Goal: Task Accomplishment & Management: Manage account settings

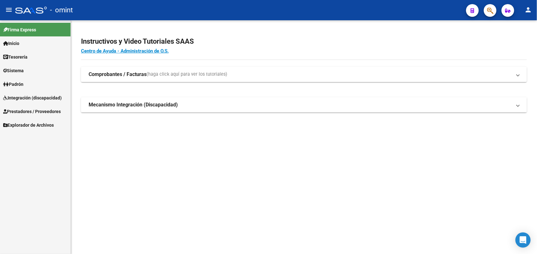
click at [29, 97] on span "Integración (discapacidad)" at bounding box center [32, 97] width 59 height 7
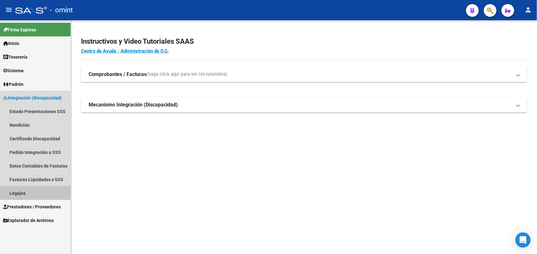
click at [27, 190] on link "Legajos" at bounding box center [35, 193] width 71 height 14
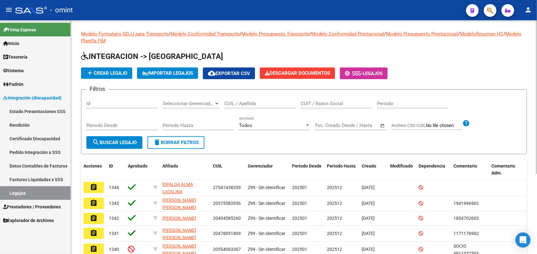
click at [242, 97] on div "CUIL / Apellido" at bounding box center [260, 102] width 72 height 14
paste input "27583827051"
type input "27583827051"
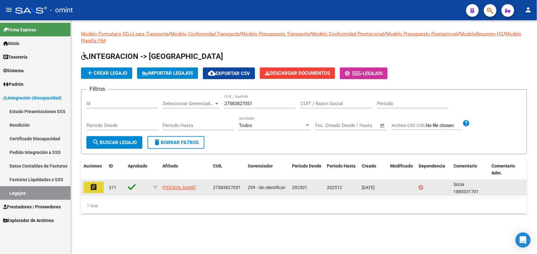
click at [99, 184] on button "assignment" at bounding box center [94, 187] width 20 height 11
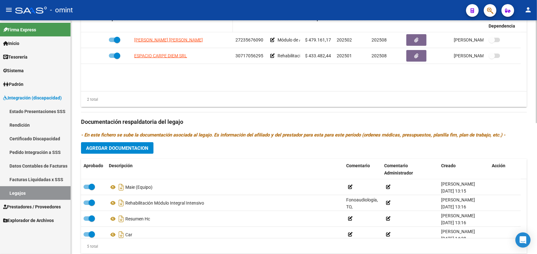
scroll to position [158, 0]
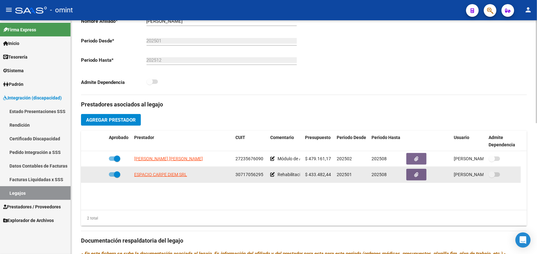
click at [259, 174] on span "30717056295" at bounding box center [249, 174] width 28 height 5
copy span "30717056295"
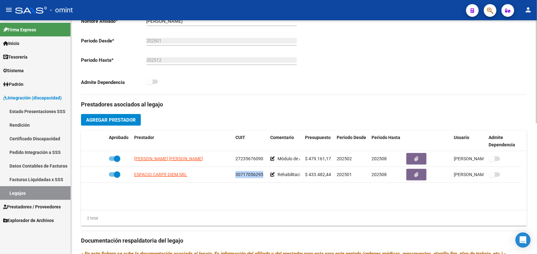
scroll to position [0, 0]
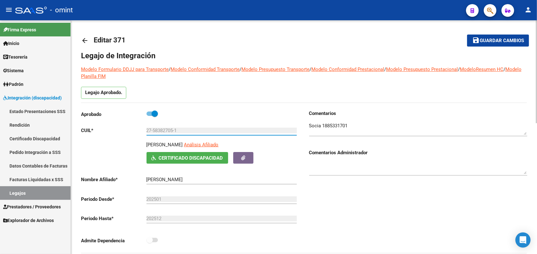
drag, startPoint x: 171, startPoint y: 130, endPoint x: 153, endPoint y: 130, distance: 18.0
click at [141, 131] on app-form-text-field "CUIL * 27-58382705-1 Ingresar CUIL" at bounding box center [189, 131] width 216 height 6
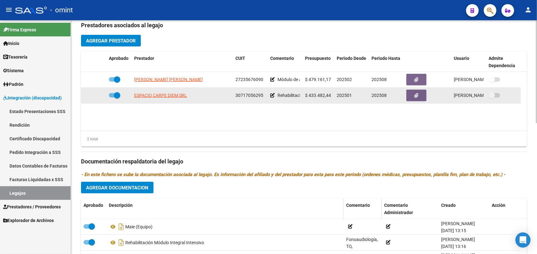
click at [242, 97] on span "30717056295" at bounding box center [249, 95] width 28 height 5
copy span "30717056295"
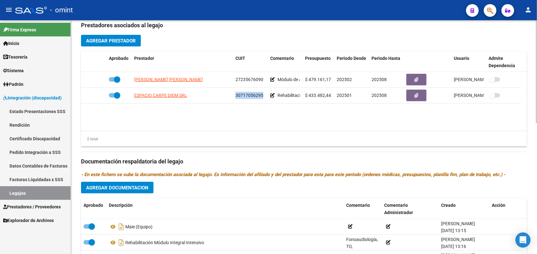
scroll to position [0, 0]
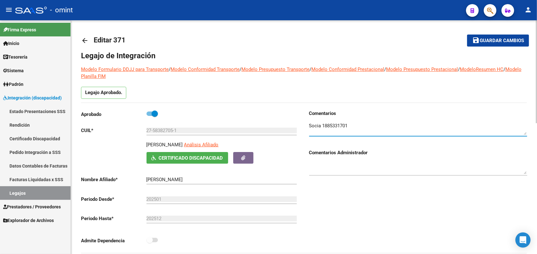
click at [333, 125] on textarea at bounding box center [418, 128] width 218 height 13
paste textarea "GONZALEZ GONCALVES, EMMA"
type textarea "Socia 1885331701"
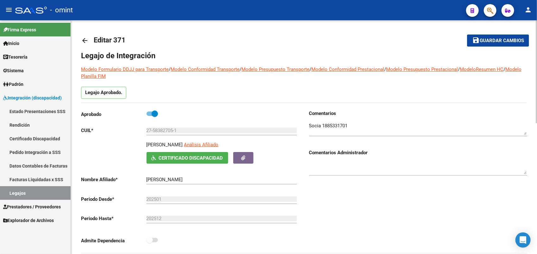
click at [84, 40] on mat-icon "arrow_back" at bounding box center [85, 41] width 8 height 8
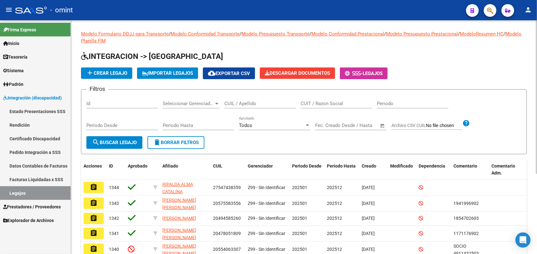
click at [237, 106] on div "CUIL / Apellido" at bounding box center [260, 102] width 72 height 14
drag, startPoint x: 241, startPoint y: 103, endPoint x: 255, endPoint y: 103, distance: 14.2
click at [242, 103] on input "CUIL / Apellido" at bounding box center [260, 104] width 72 height 6
paste input "20549556001"
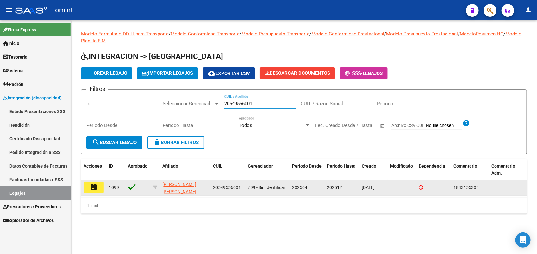
type input "20549556001"
click at [86, 187] on button "assignment" at bounding box center [94, 187] width 20 height 11
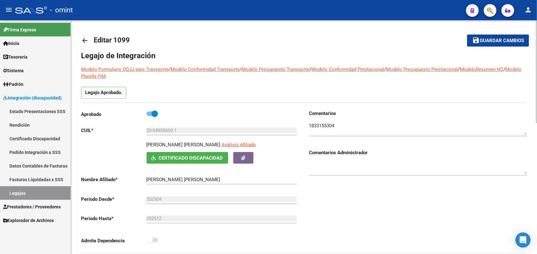
click at [154, 144] on p "LAMPRET VINKO FRANCESCO" at bounding box center [184, 144] width 74 height 7
copy p "LAMPRET"
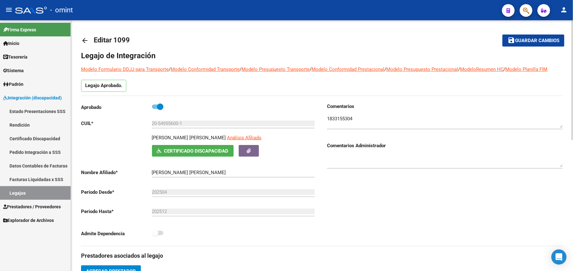
click at [82, 44] on link "arrow_back" at bounding box center [87, 40] width 13 height 15
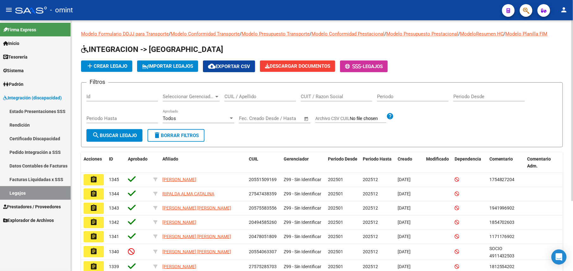
click at [280, 96] on input "CUIL / Apellido" at bounding box center [260, 97] width 72 height 6
paste input "20567858414"
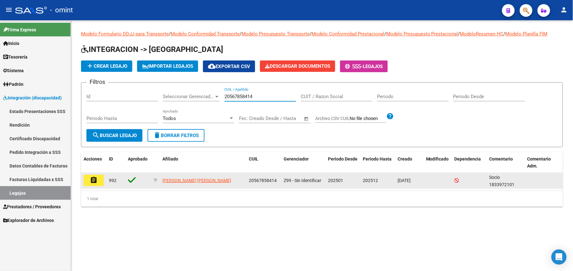
type input "20567858414"
click at [94, 176] on mat-icon "assignment" at bounding box center [94, 180] width 8 height 8
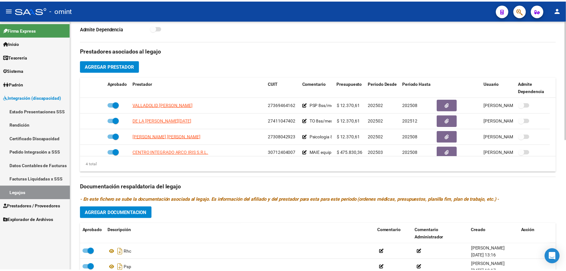
scroll to position [198, 0]
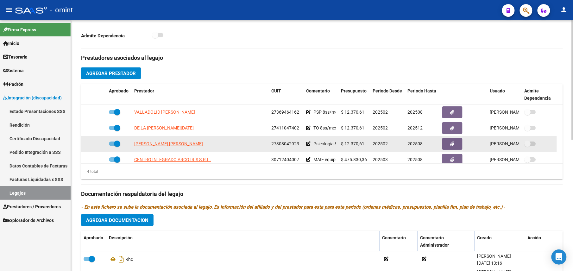
click at [286, 146] on span "27308042923" at bounding box center [285, 143] width 28 height 5
copy span "27308042923"
click at [175, 145] on span "[PERSON_NAME] [PERSON_NAME]" at bounding box center [168, 143] width 69 height 5
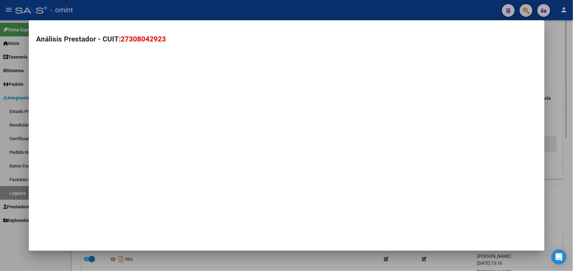
scroll to position [205, 0]
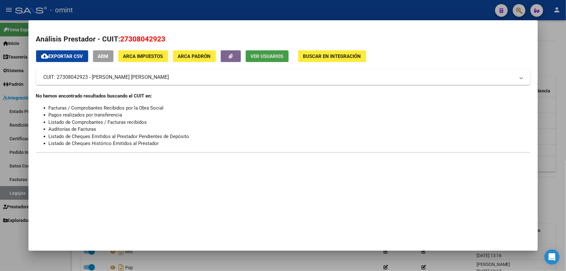
click at [259, 59] on button "Ver Usuarios" at bounding box center [267, 56] width 43 height 12
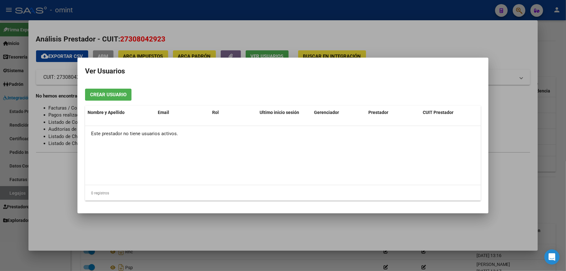
click at [164, 5] on div at bounding box center [283, 135] width 566 height 271
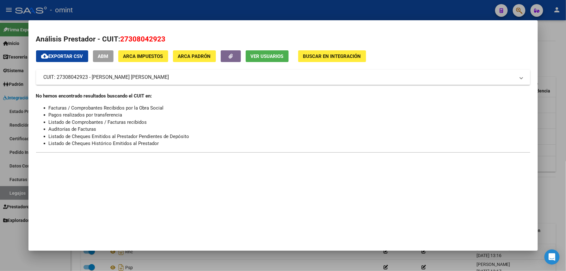
click at [164, 5] on div at bounding box center [283, 135] width 566 height 271
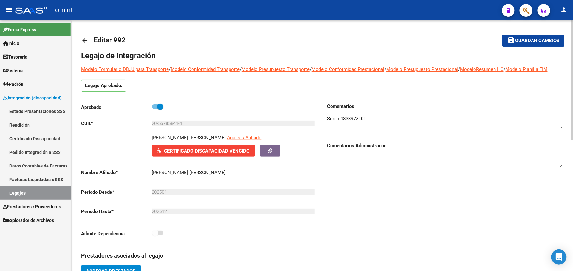
scroll to position [0, 0]
click at [87, 40] on mat-icon "arrow_back" at bounding box center [85, 40] width 8 height 8
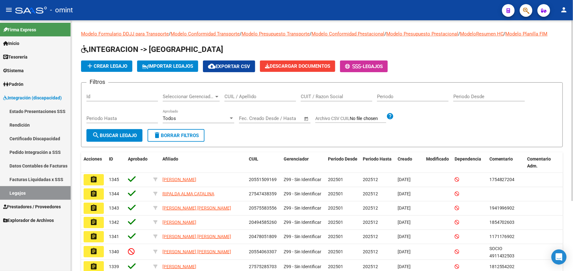
click at [246, 93] on div "CUIL / Apellido" at bounding box center [260, 95] width 72 height 14
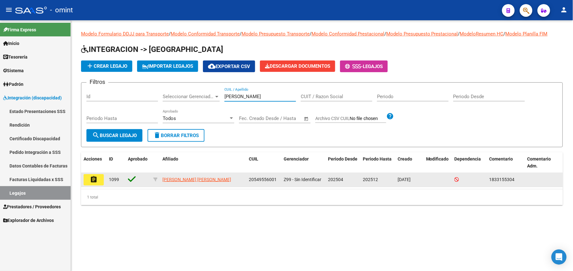
type input "lampret"
click at [90, 182] on mat-icon "assignment" at bounding box center [94, 180] width 8 height 8
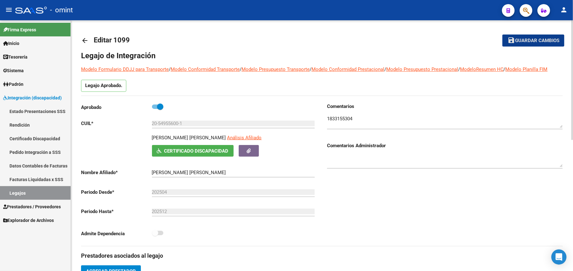
click at [346, 117] on textarea at bounding box center [445, 121] width 236 height 13
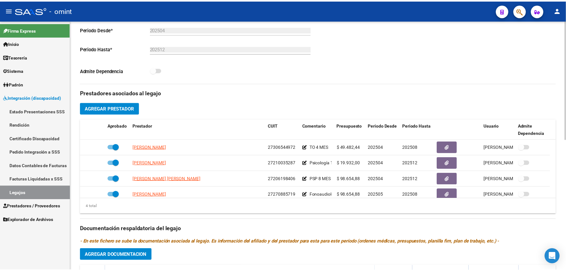
scroll to position [163, 0]
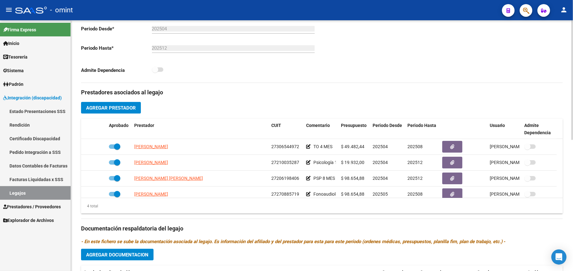
drag, startPoint x: 104, startPoint y: 103, endPoint x: 111, endPoint y: 107, distance: 8.3
click at [111, 107] on div "Prestadores asociados al legajo Agregar Prestador Aprobado Prestador CUIT Comen…" at bounding box center [322, 224] width 482 height 283
click at [111, 107] on span "Agregar Prestador" at bounding box center [111, 108] width 50 height 6
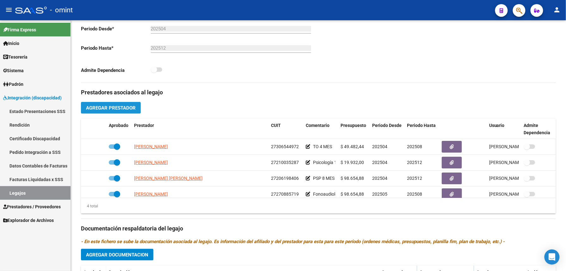
scroll to position [170, 0]
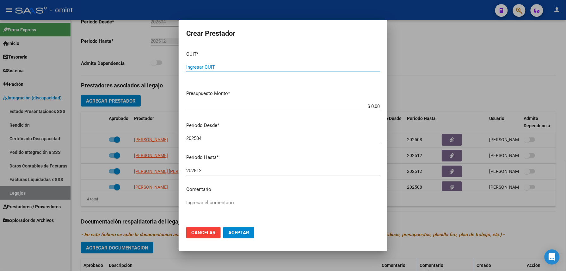
paste input "30-71496918-4"
type input "30-71496918-4"
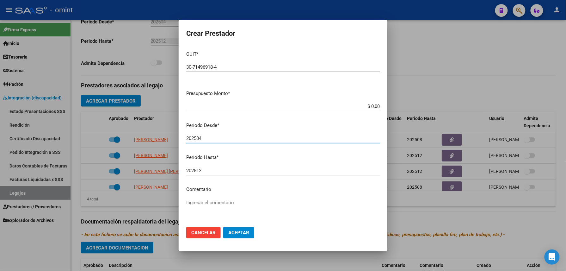
click at [218, 140] on input "202504" at bounding box center [283, 138] width 194 height 6
type input "202508"
click at [211, 168] on input "202512" at bounding box center [283, 171] width 194 height 6
type input "202512"
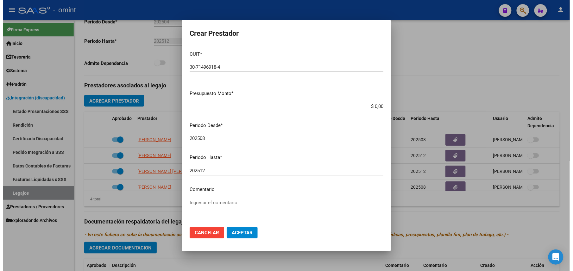
scroll to position [41, 0]
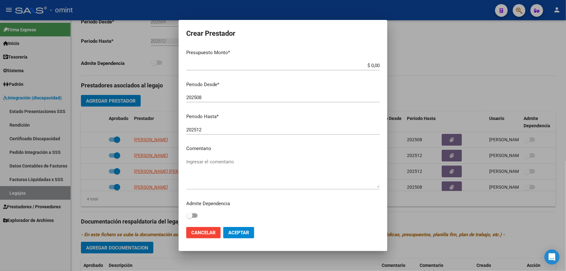
click at [197, 165] on textarea "Ingresar el comentario" at bounding box center [283, 173] width 194 height 30
paste textarea "Módulo de Apoyo a la Integración Escolar (Equipo)"
type textarea "Módulo de Apoyo a la Integración Escolar (Equipo)"
click at [242, 228] on button "Aceptar" at bounding box center [238, 232] width 31 height 11
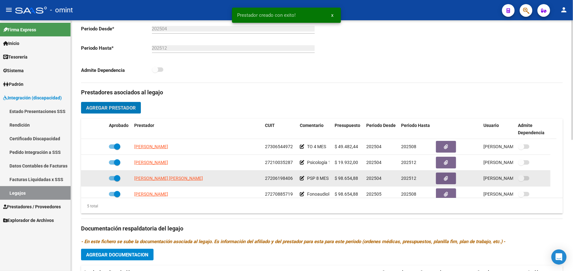
scroll to position [22, 0]
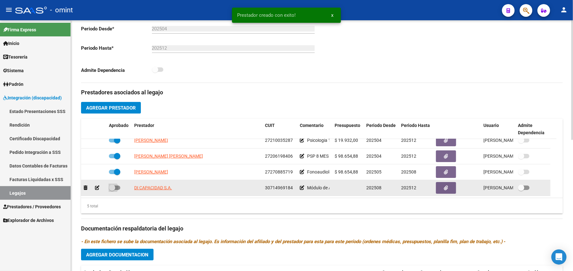
click at [113, 187] on span at bounding box center [112, 187] width 6 height 6
click at [112, 190] on input "checkbox" at bounding box center [112, 190] width 0 height 0
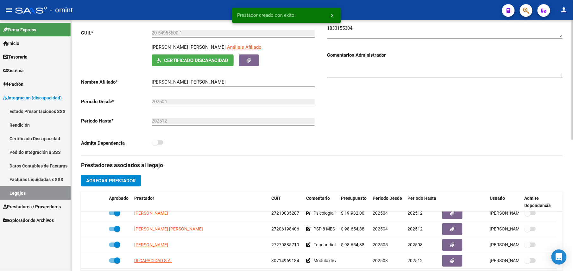
scroll to position [0, 0]
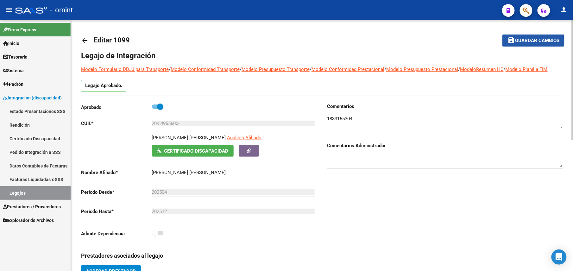
click at [528, 43] on span "Guardar cambios" at bounding box center [537, 41] width 44 height 6
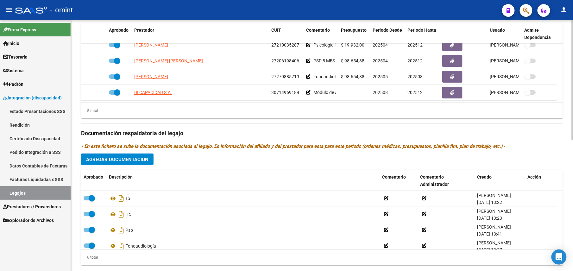
scroll to position [275, 0]
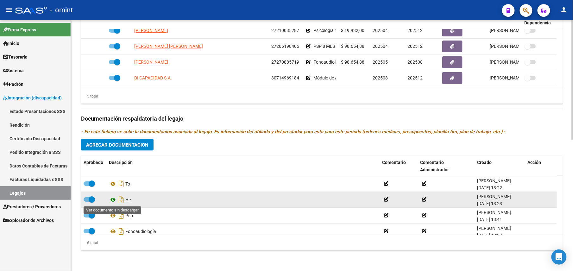
click at [113, 198] on icon at bounding box center [113, 200] width 8 height 8
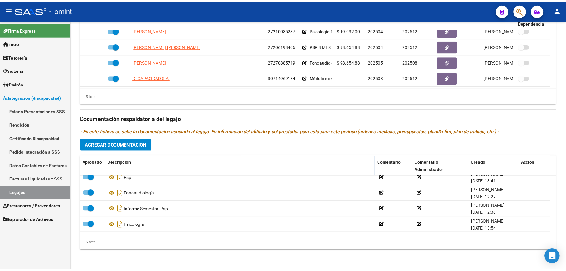
scroll to position [0, 0]
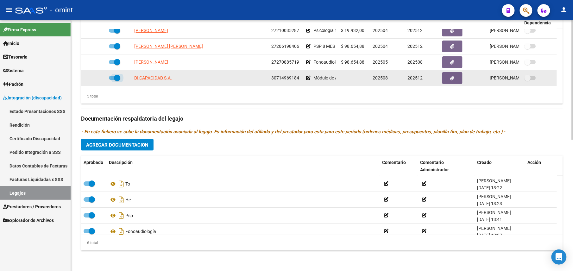
click at [111, 79] on span at bounding box center [114, 78] width 11 height 4
click at [112, 80] on input "checkbox" at bounding box center [112, 80] width 0 height 0
checkbox input "false"
click at [99, 77] on icon at bounding box center [97, 78] width 4 height 4
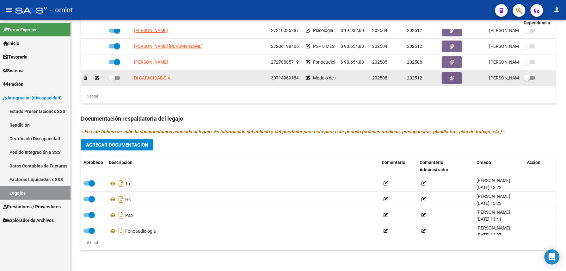
scroll to position [281, 0]
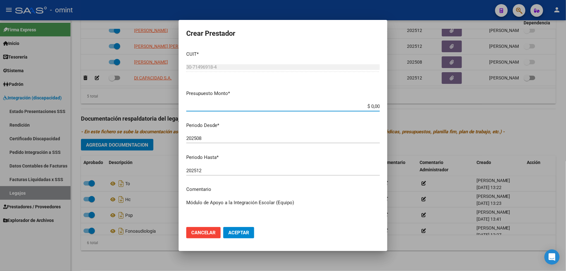
drag, startPoint x: 359, startPoint y: 105, endPoint x: 394, endPoint y: 116, distance: 37.5
click at [394, 116] on div "Crear Prestador CUIT * 30-71496918-4 Ingresar CUIT ARCA Padrón Presupuesto Mont…" at bounding box center [283, 135] width 566 height 271
type input "$ 475.830,36"
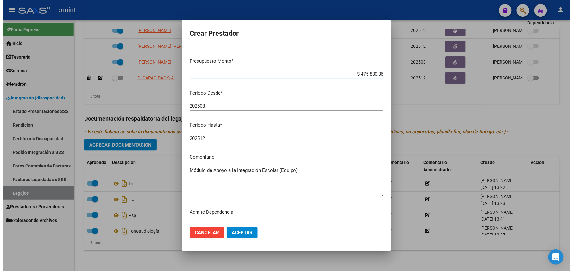
scroll to position [41, 0]
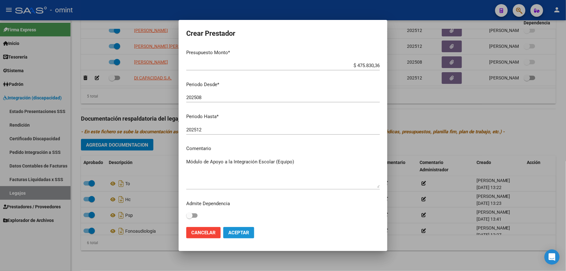
click at [239, 233] on span "Aceptar" at bounding box center [238, 233] width 21 height 6
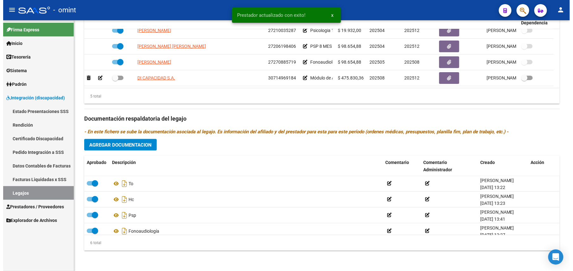
scroll to position [275, 0]
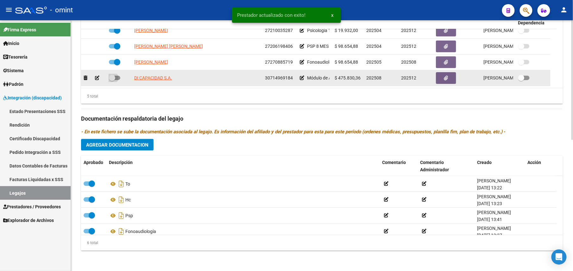
click at [113, 75] on span at bounding box center [112, 78] width 6 height 6
click at [112, 80] on input "checkbox" at bounding box center [112, 80] width 0 height 0
checkbox input "true"
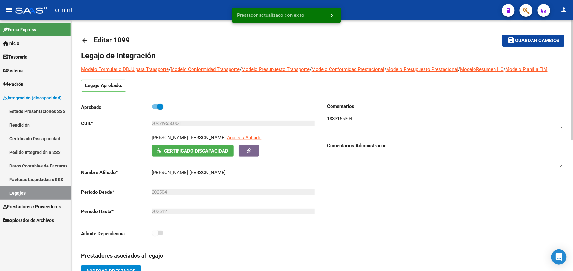
scroll to position [0, 0]
click at [521, 44] on button "save Guardar cambios" at bounding box center [533, 40] width 62 height 12
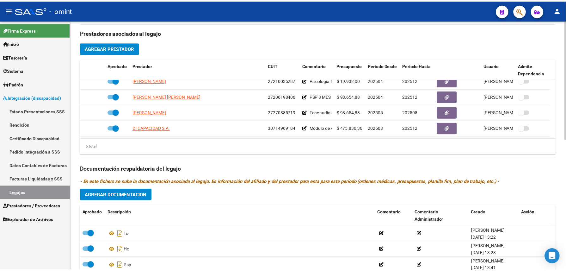
scroll to position [275, 0]
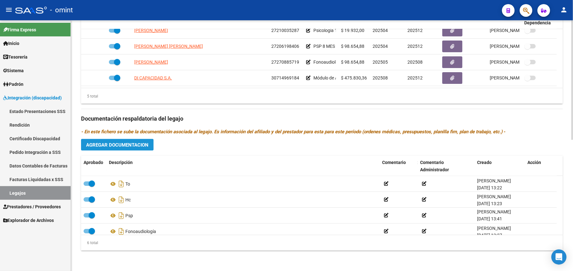
click at [132, 147] on span "Agregar Documentacion" at bounding box center [117, 145] width 62 height 6
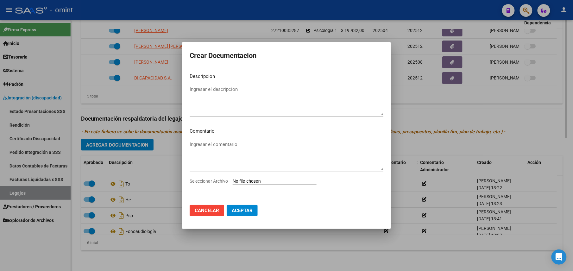
scroll to position [281, 0]
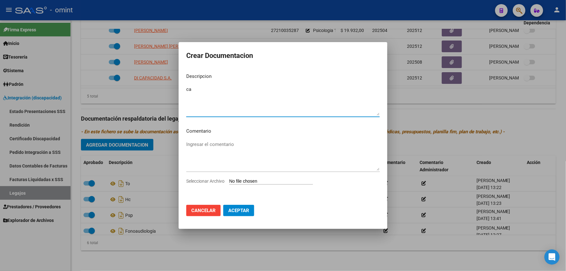
type textarea "c"
type textarea "CAR"
click at [247, 181] on input "Seleccionar Archivo" at bounding box center [271, 181] width 84 height 6
type input "C:\fakepath\CAR.pdf"
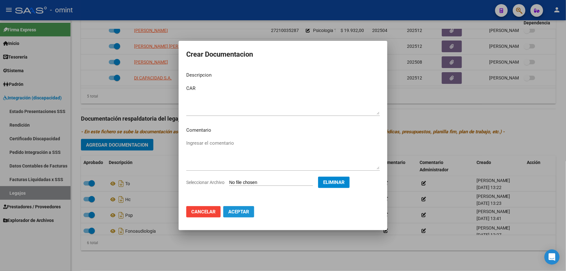
click at [238, 213] on span "Aceptar" at bounding box center [238, 212] width 21 height 6
checkbox input "false"
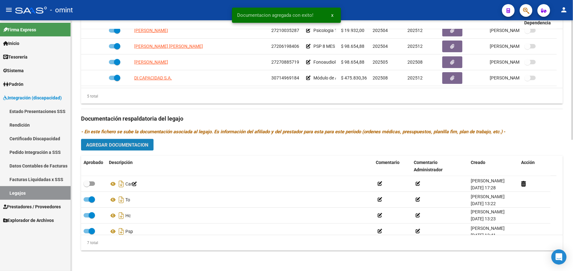
click at [123, 144] on span "Agregar Documentacion" at bounding box center [117, 145] width 62 height 6
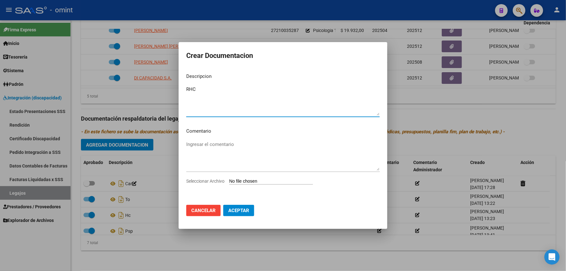
type textarea "RHC"
click at [247, 178] on input "Seleccionar Archivo" at bounding box center [271, 181] width 84 height 6
type input "C:\fakepath\RHC.pdf"
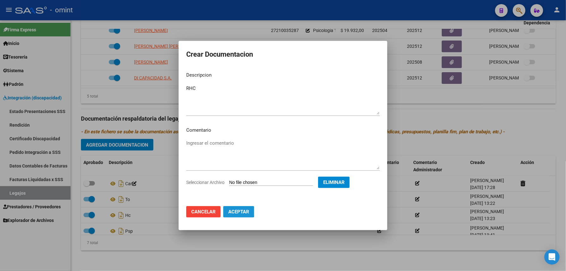
click at [233, 206] on button "Aceptar" at bounding box center [238, 211] width 31 height 11
checkbox input "false"
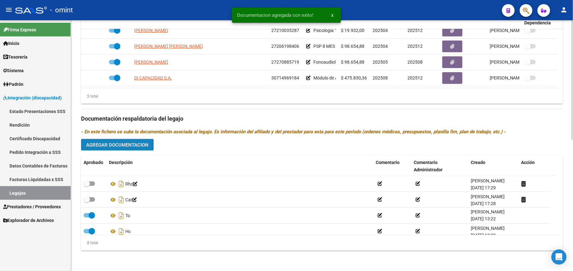
click at [115, 144] on span "Agregar Documentacion" at bounding box center [117, 145] width 62 height 6
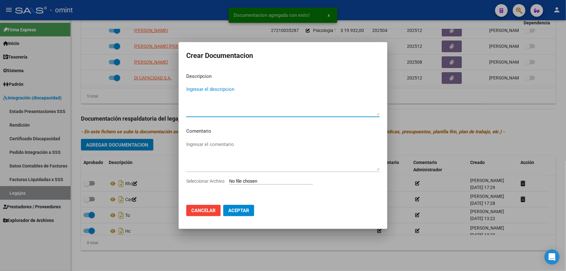
type textarea "A"
type textarea "MAIE"
click at [240, 183] on input "Seleccionar Archivo" at bounding box center [271, 181] width 84 height 6
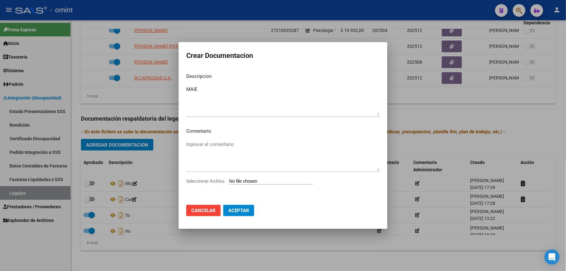
type input "C:\fakepath\MAIE.pdf"
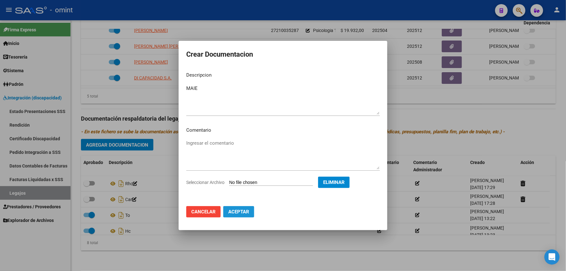
click at [246, 206] on button "Aceptar" at bounding box center [238, 211] width 31 height 11
checkbox input "false"
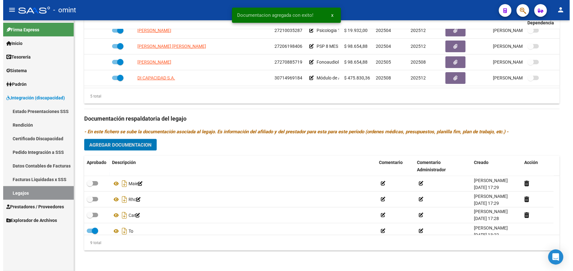
scroll to position [275, 0]
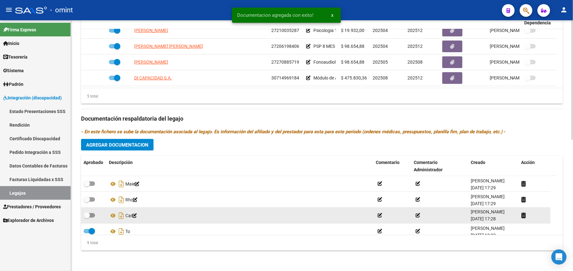
click at [89, 219] on datatable-body-cell at bounding box center [93, 216] width 25 height 16
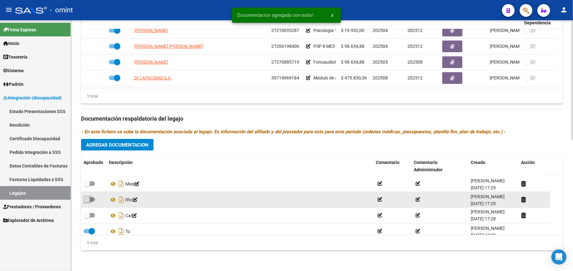
click at [89, 196] on span at bounding box center [87, 199] width 6 height 6
click at [87, 202] on input "checkbox" at bounding box center [86, 202] width 0 height 0
checkbox input "true"
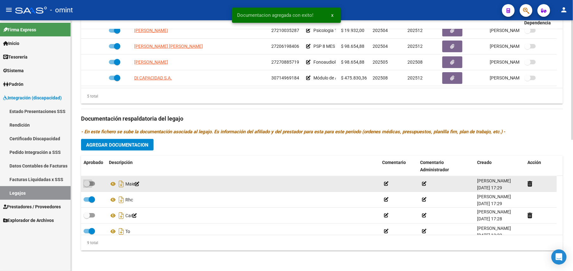
click at [85, 180] on span at bounding box center [87, 183] width 6 height 6
click at [86, 186] on input "checkbox" at bounding box center [86, 186] width 0 height 0
checkbox input "true"
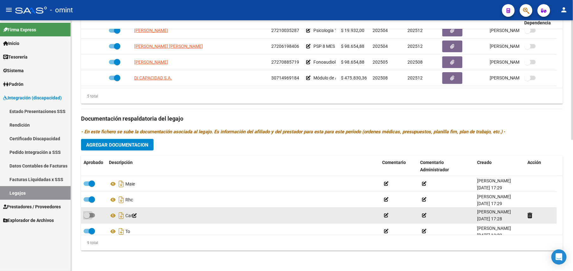
click at [89, 216] on span at bounding box center [87, 215] width 6 height 6
click at [87, 217] on input "checkbox" at bounding box center [86, 217] width 0 height 0
checkbox input "true"
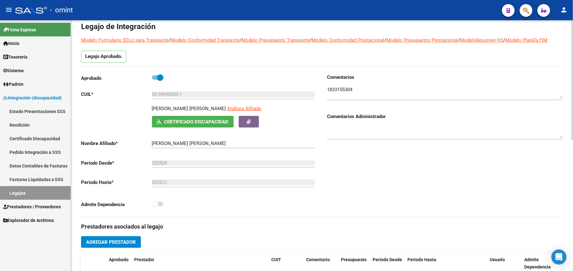
scroll to position [0, 0]
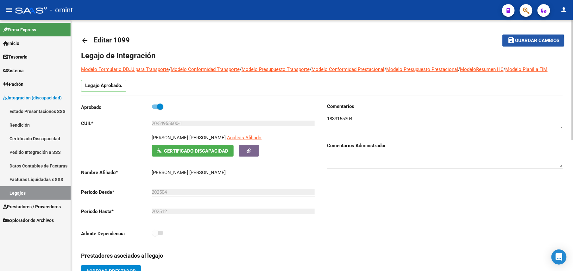
click at [519, 46] on button "save Guardar cambios" at bounding box center [533, 40] width 62 height 12
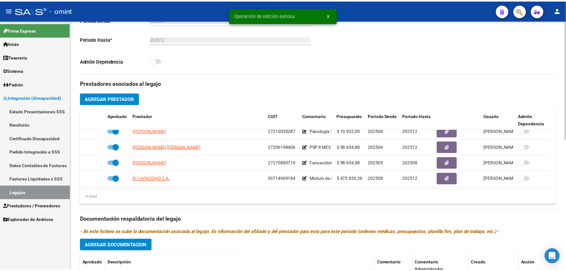
scroll to position [173, 0]
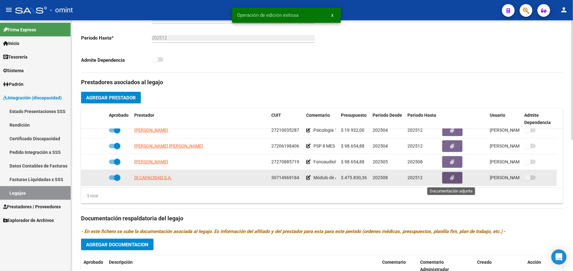
click at [451, 184] on button "button" at bounding box center [452, 178] width 20 height 12
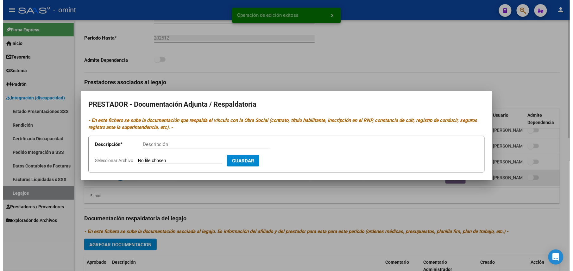
scroll to position [180, 0]
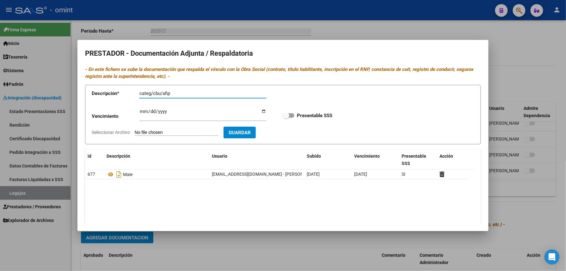
type input "categ/cbu/afip"
click at [286, 114] on span at bounding box center [288, 115] width 11 height 4
click at [286, 118] on input "Presentable SSS" at bounding box center [286, 118] width 0 height 0
checkbox input "true"
click at [137, 109] on app-form-text-field "Vencimiento Ingresar vencimiento" at bounding box center [184, 116] width 184 height 19
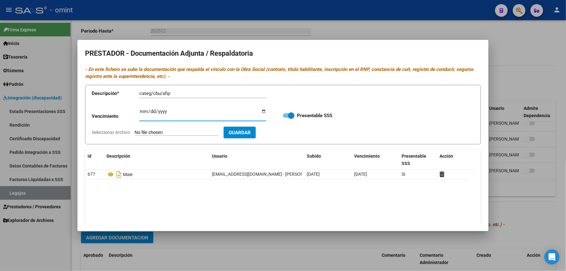
click at [140, 110] on input "Ingresar vencimiento" at bounding box center [203, 114] width 127 height 10
type input "2025-12-31"
click at [192, 137] on form "Descripción * categ/cbu/afip Descripción Vencimiento 2025-12-31 Ingresar vencim…" at bounding box center [283, 115] width 396 height 60
click at [187, 132] on input "Seleccionar Archivo" at bounding box center [177, 133] width 84 height 6
type input "C:\fakepath\MAIE - prestador.pdf"
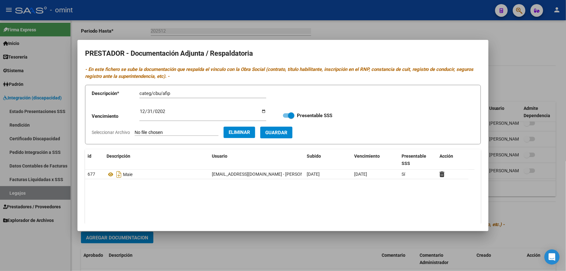
click at [288, 130] on span "Guardar" at bounding box center [276, 133] width 22 height 6
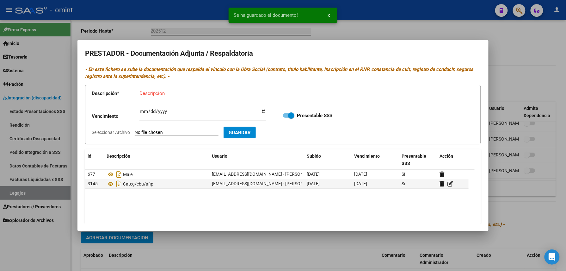
click at [531, 87] on div at bounding box center [283, 135] width 566 height 271
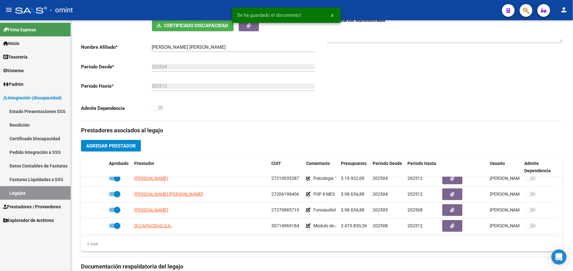
scroll to position [0, 0]
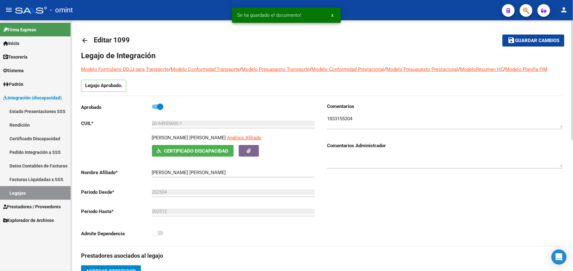
click at [529, 38] on span "Guardar cambios" at bounding box center [537, 41] width 44 height 6
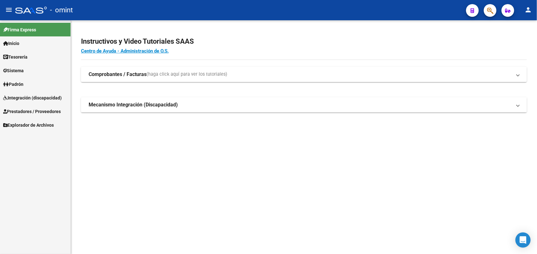
click at [27, 109] on span "Prestadores / Proveedores" at bounding box center [32, 111] width 58 height 7
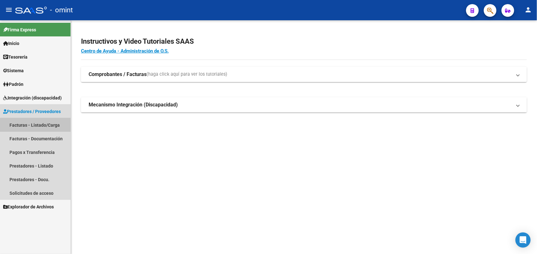
click at [48, 128] on link "Facturas - Listado/Carga" at bounding box center [35, 125] width 71 height 14
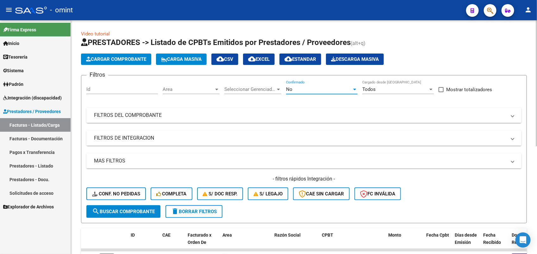
click at [320, 86] on div "No" at bounding box center [319, 89] width 66 height 6
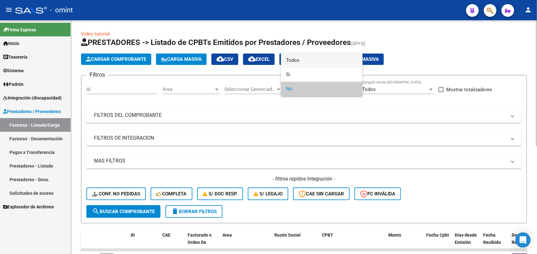
drag, startPoint x: 303, startPoint y: 53, endPoint x: 307, endPoint y: 56, distance: 4.9
click at [303, 53] on span "Todos" at bounding box center [322, 60] width 72 height 14
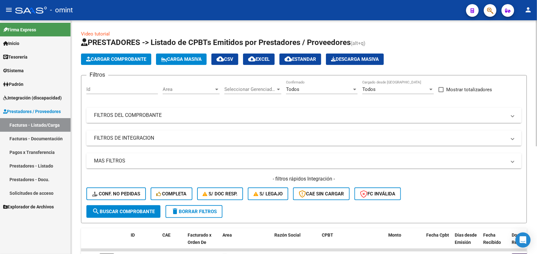
click at [234, 111] on mat-expansion-panel-header "FILTROS DEL COMPROBANTE" at bounding box center [303, 115] width 435 height 15
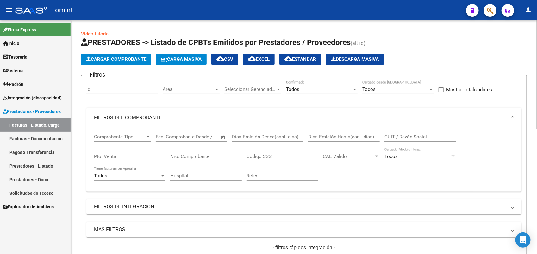
click at [401, 134] on input "CUIT / Razón Social" at bounding box center [420, 137] width 72 height 6
paste input "30717056295"
type input "30717056295"
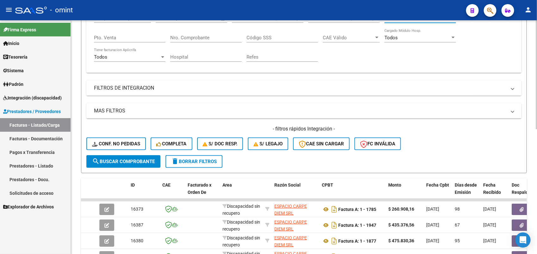
click at [124, 89] on mat-panel-title "FILTROS DE INTEGRACION" at bounding box center [300, 87] width 412 height 7
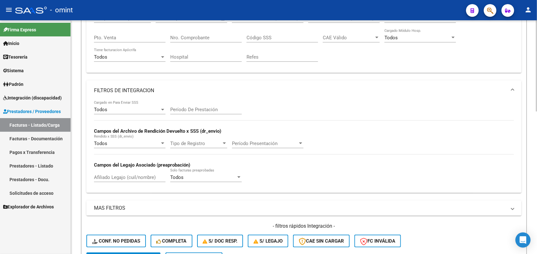
drag, startPoint x: 108, startPoint y: 174, endPoint x: 115, endPoint y: 177, distance: 7.9
click at [108, 175] on input "Afiliado Legajo (cuil/nombre)" at bounding box center [130, 177] width 72 height 6
paste input "27-58382705-1"
click at [124, 177] on input "27-58382705-1" at bounding box center [130, 177] width 72 height 6
click at [100, 174] on input "27-583827051" at bounding box center [130, 177] width 72 height 6
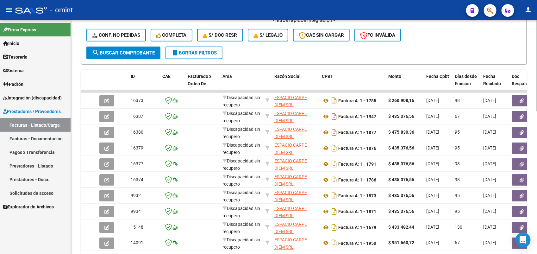
scroll to position [364, 0]
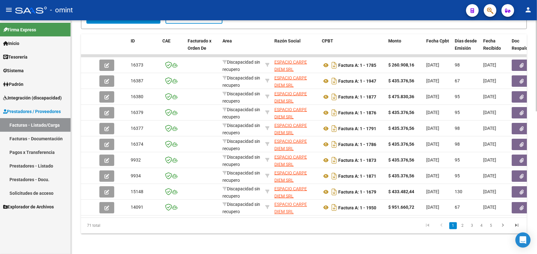
type input "27583827051"
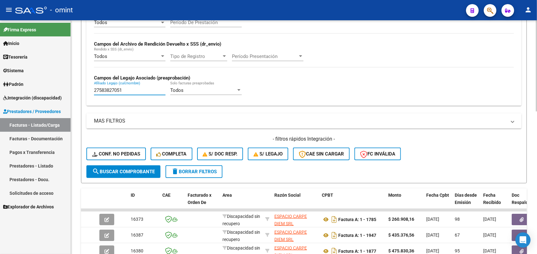
click at [132, 89] on input "27583827051" at bounding box center [130, 90] width 72 height 6
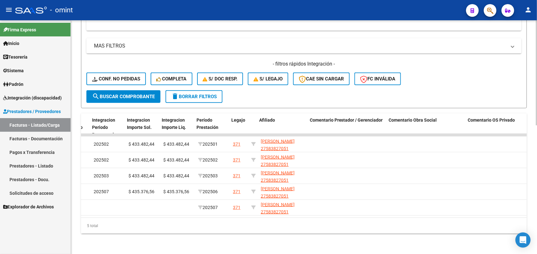
scroll to position [0, 798]
drag, startPoint x: 346, startPoint y: 222, endPoint x: 316, endPoint y: 218, distance: 30.3
click at [316, 218] on div "5 total" at bounding box center [304, 226] width 446 height 16
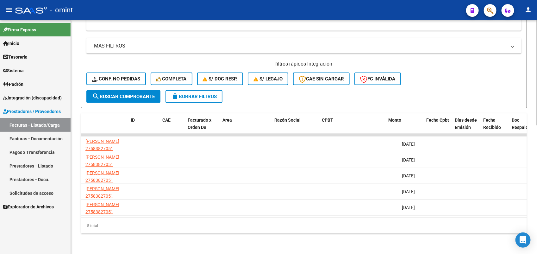
scroll to position [0, 0]
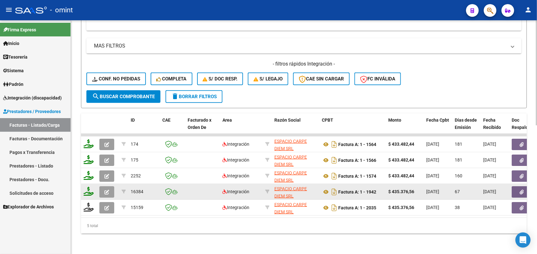
click at [108, 189] on span "button" at bounding box center [106, 192] width 5 height 6
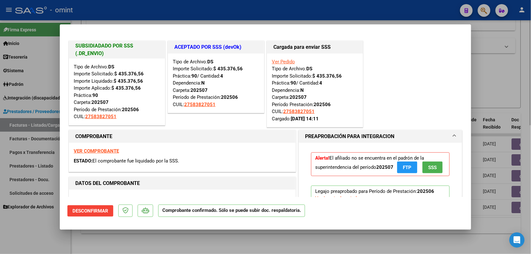
click at [274, 233] on div at bounding box center [265, 127] width 531 height 254
type input "$ 0,00"
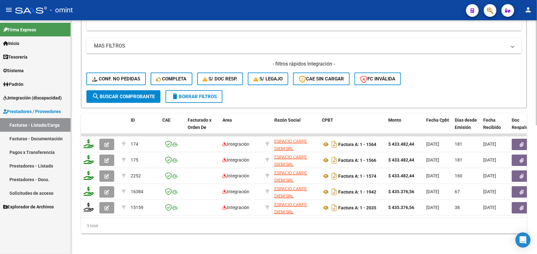
scroll to position [206, 0]
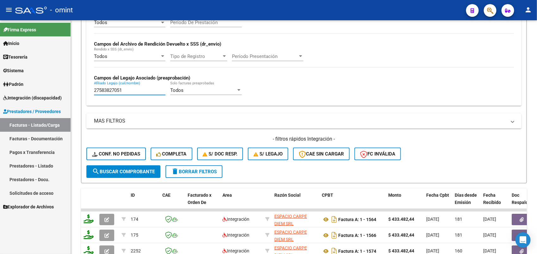
drag, startPoint x: 134, startPoint y: 86, endPoint x: 69, endPoint y: 84, distance: 65.5
click at [70, 84] on mat-sidenav-container "Firma Express Inicio Instructivos Contacto OS Tesorería Extractos Procesados (c…" at bounding box center [268, 137] width 537 height 234
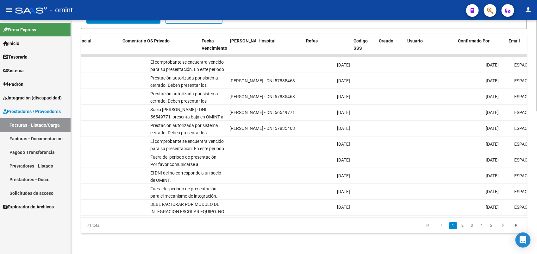
scroll to position [0, 1149]
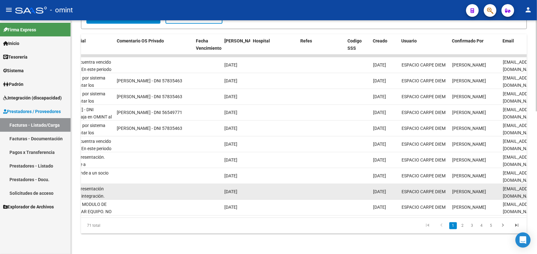
drag, startPoint x: 395, startPoint y: 186, endPoint x: 369, endPoint y: 184, distance: 26.0
drag, startPoint x: 369, startPoint y: 184, endPoint x: 380, endPoint y: 181, distance: 12.0
copy span "01/08/2025"
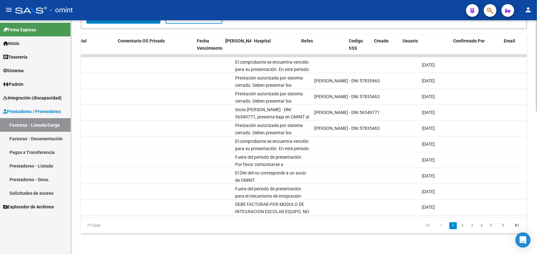
scroll to position [0, 1148]
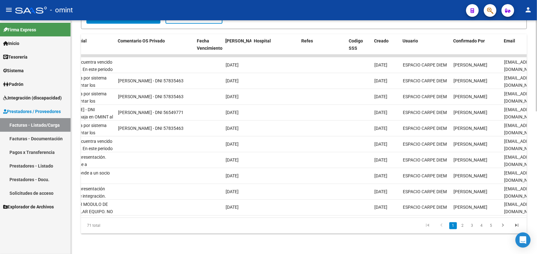
drag, startPoint x: 405, startPoint y: 217, endPoint x: 346, endPoint y: 216, distance: 58.9
click at [346, 216] on datatable-body "16373 Discapacidad sin recupero ESPACIO CARPE DIEM SRL 30717056295 Factura A: 1…" at bounding box center [304, 135] width 446 height 163
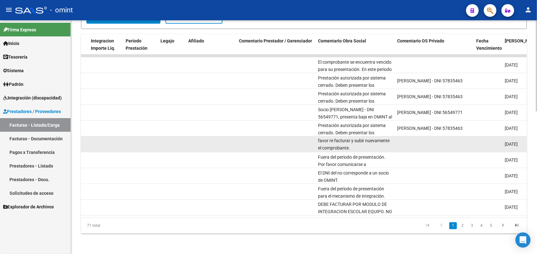
scroll to position [0, 0]
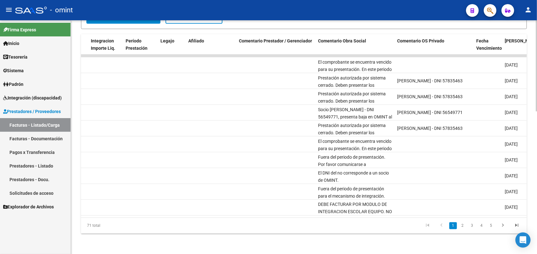
drag, startPoint x: 330, startPoint y: 215, endPoint x: 221, endPoint y: 212, distance: 109.2
click at [221, 212] on div "ID CAE Facturado x Orden De Area Razón Social CPBT Monto Fecha Cpbt Días desde …" at bounding box center [304, 133] width 446 height 199
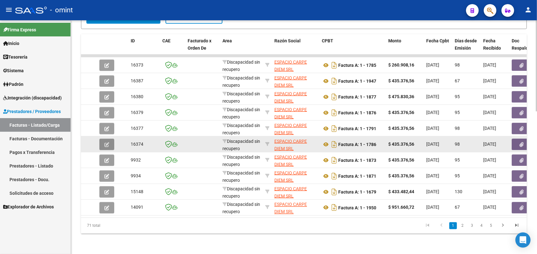
click at [104, 142] on icon "button" at bounding box center [106, 144] width 5 height 5
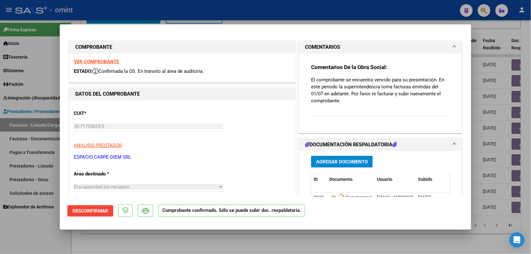
click at [114, 60] on strong "VER COMPROBANTE" at bounding box center [96, 62] width 45 height 6
click at [165, 252] on div at bounding box center [265, 127] width 531 height 254
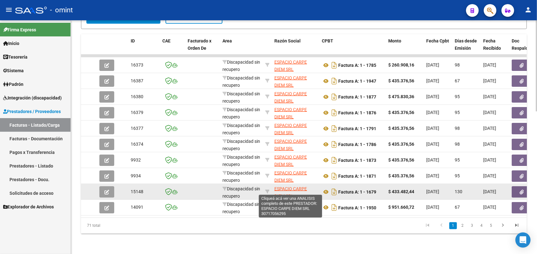
click at [286, 186] on span "ESPACIO CARPE DIEM SRL" at bounding box center [290, 192] width 33 height 12
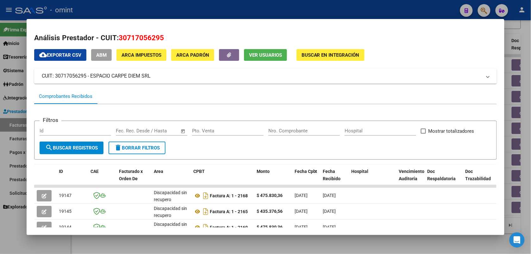
click at [151, 39] on span "30717056295" at bounding box center [141, 38] width 45 height 8
copy span "30717056295"
click at [261, 10] on div at bounding box center [265, 127] width 531 height 254
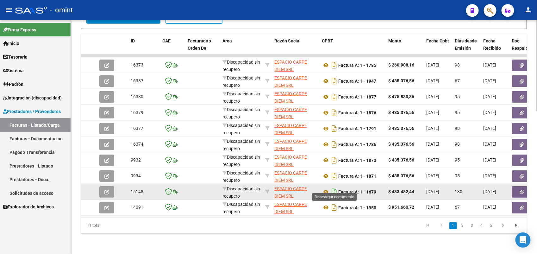
click at [333, 187] on icon "Descargar documento" at bounding box center [334, 192] width 8 height 10
click at [522, 190] on icon "button" at bounding box center [522, 192] width 4 height 5
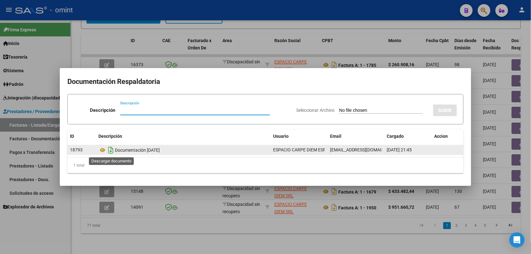
click at [112, 150] on icon "Descargar documento" at bounding box center [111, 150] width 8 height 10
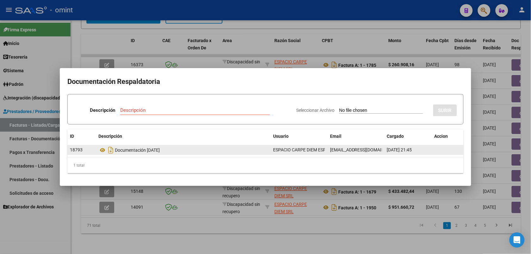
click at [359, 234] on div at bounding box center [265, 127] width 531 height 254
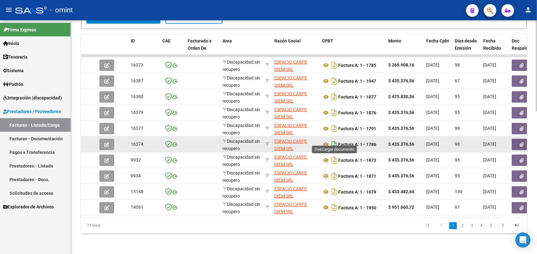
click at [334, 139] on icon "Descargar documento" at bounding box center [334, 144] width 8 height 10
click at [521, 142] on icon "button" at bounding box center [522, 144] width 4 height 5
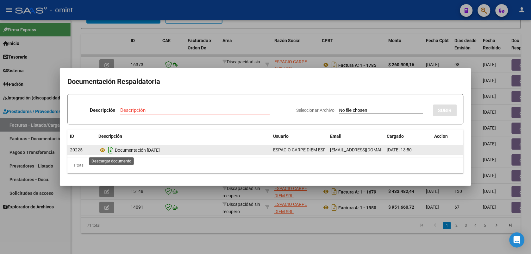
click at [110, 151] on icon "Descargar documento" at bounding box center [111, 150] width 8 height 10
click at [272, 20] on div at bounding box center [265, 127] width 531 height 254
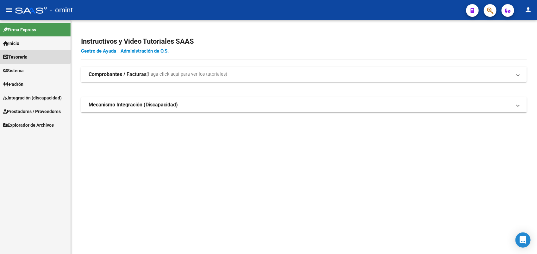
click at [28, 54] on span "Tesorería" at bounding box center [15, 56] width 24 height 7
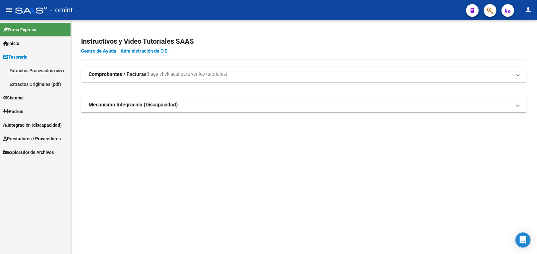
click at [22, 100] on span "Sistema" at bounding box center [13, 97] width 21 height 7
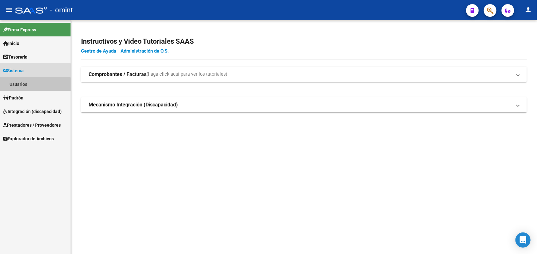
click at [31, 85] on link "Usuarios" at bounding box center [35, 84] width 71 height 14
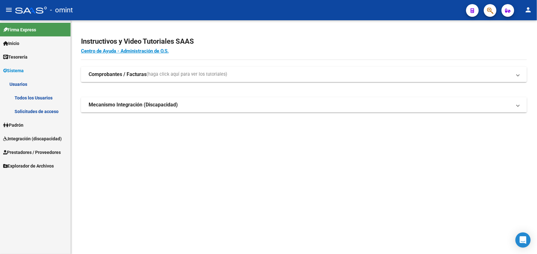
click at [33, 97] on link "Todos los Usuarios" at bounding box center [35, 98] width 71 height 14
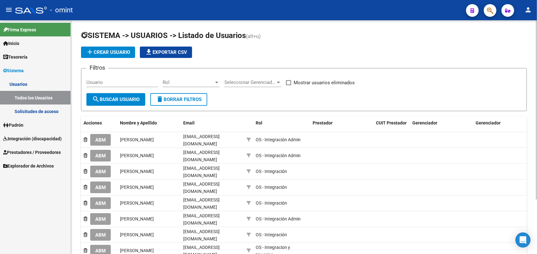
click at [122, 78] on div "Usuario" at bounding box center [122, 80] width 72 height 14
paste input "30717056295"
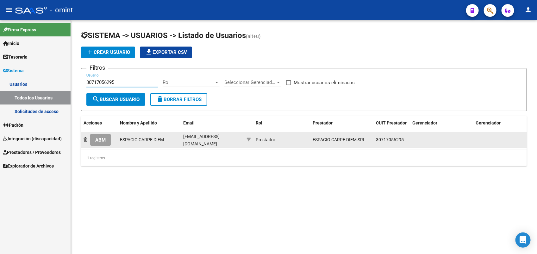
type input "30717056295"
click at [104, 137] on span "ABM" at bounding box center [100, 140] width 10 height 6
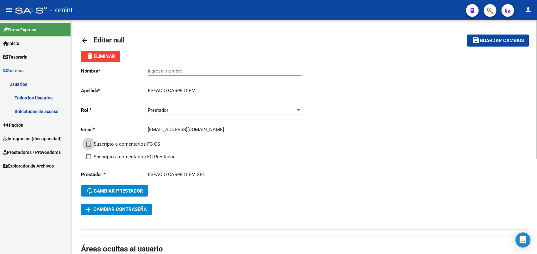
click at [86, 141] on span at bounding box center [88, 143] width 5 height 5
click at [88, 147] on input "Suscripto a comentarios FC OS" at bounding box center [88, 147] width 0 height 0
checkbox input "true"
click at [94, 153] on span "Suscripto a comentarios FC Prestador" at bounding box center [134, 157] width 81 height 8
click at [89, 159] on input "Suscripto a comentarios FC Prestador" at bounding box center [88, 159] width 0 height 0
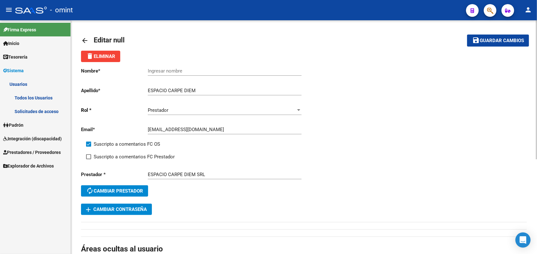
checkbox input "true"
drag, startPoint x: 206, startPoint y: 89, endPoint x: 159, endPoint y: 91, distance: 47.2
click at [142, 89] on app-form-text-field "Apellido * ESPACIO CARPE DIEM Ingresar apellido" at bounding box center [191, 91] width 221 height 6
click at [196, 66] on div "Ingresar nombre" at bounding box center [225, 69] width 154 height 14
paste input "ESPACIO CARPE DIEM"
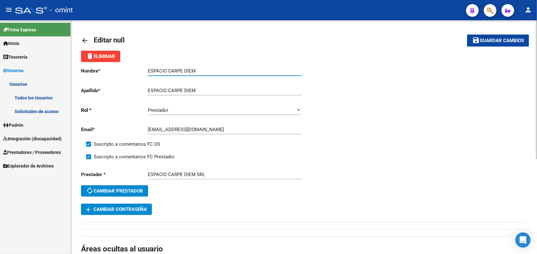
type input "ESPACIO CARPE DIEM"
click at [512, 38] on span "Guardar cambios" at bounding box center [502, 41] width 44 height 6
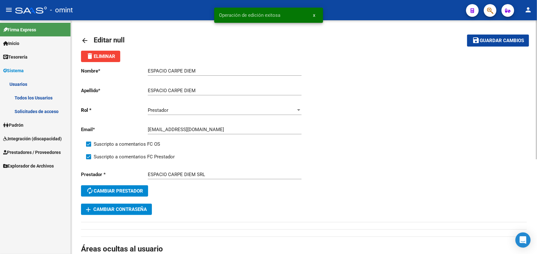
click at [84, 38] on mat-icon "arrow_back" at bounding box center [85, 41] width 8 height 8
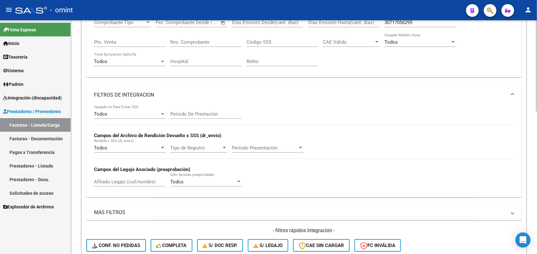
scroll to position [86, 0]
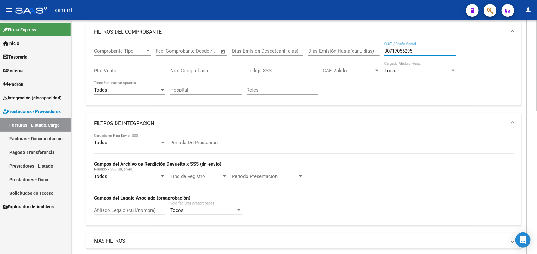
click at [407, 53] on input "30717056295" at bounding box center [420, 51] width 72 height 6
paste input "27322622940"
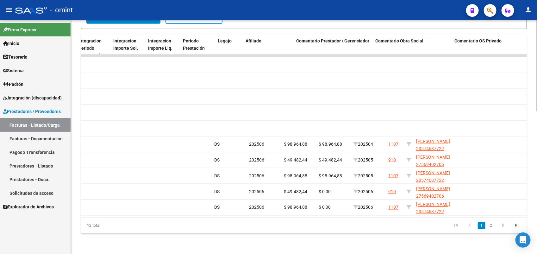
scroll to position [0, 811]
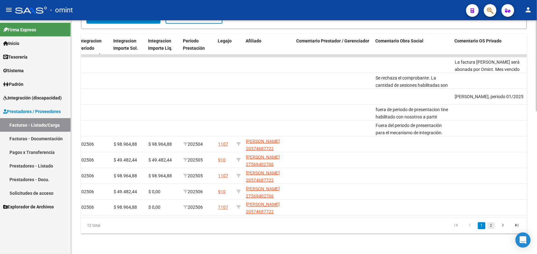
click at [490, 227] on link "2" at bounding box center [491, 225] width 8 height 7
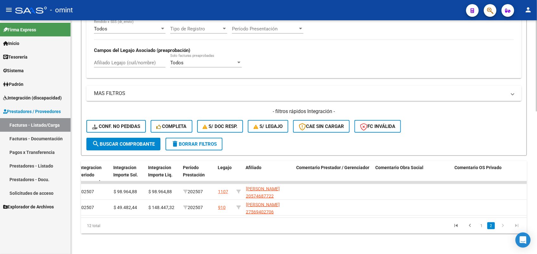
scroll to position [237, 0]
click at [482, 227] on link "1" at bounding box center [482, 225] width 8 height 7
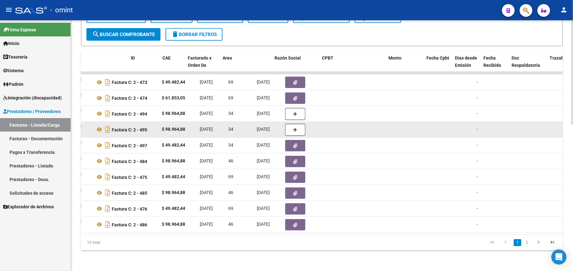
scroll to position [0, 0]
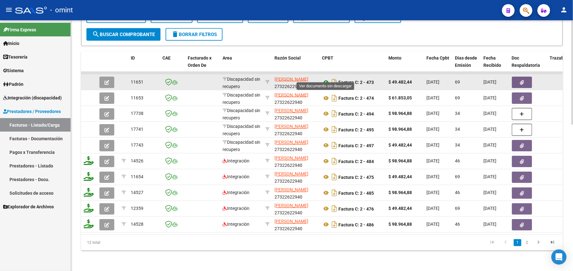
click at [324, 78] on icon at bounding box center [326, 82] width 8 height 8
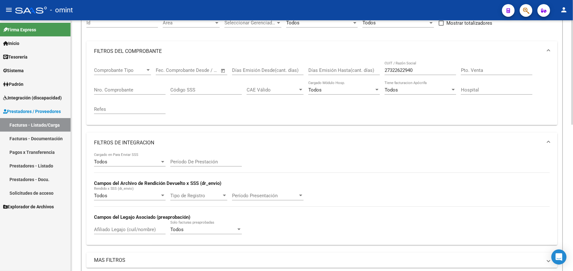
scroll to position [66, 0]
click at [399, 73] on input "27322622940" at bounding box center [420, 71] width 72 height 6
paste input "08042923"
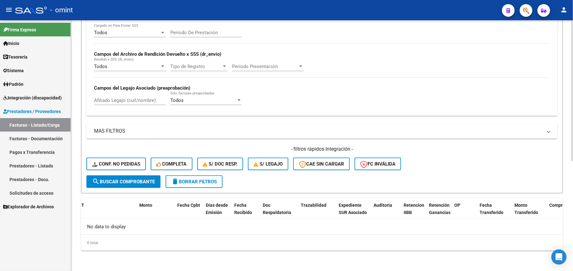
type input "27308042923"
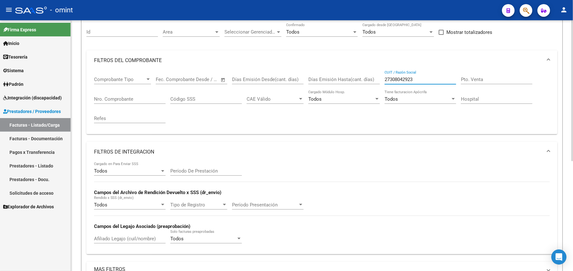
scroll to position [0, 0]
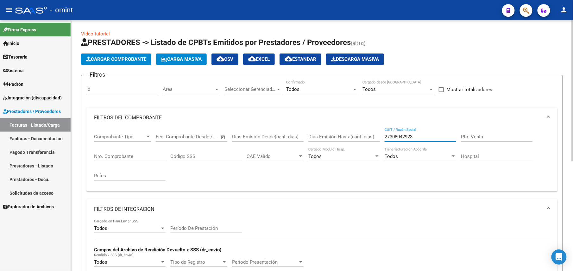
click at [398, 136] on input "27308042923" at bounding box center [420, 137] width 72 height 6
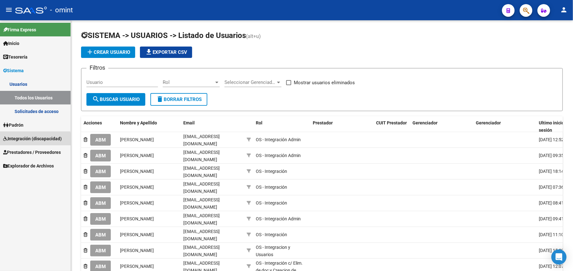
click at [32, 140] on span "Integración (discapacidad)" at bounding box center [32, 138] width 59 height 7
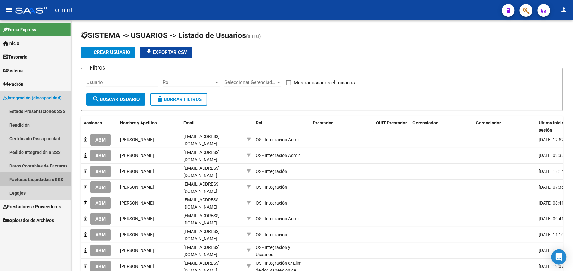
click at [49, 181] on link "Facturas Liquidadas x SSS" at bounding box center [35, 179] width 71 height 14
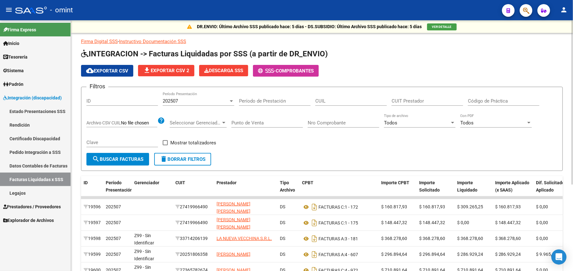
click at [192, 105] on div "202507 Período Presentación" at bounding box center [199, 99] width 72 height 14
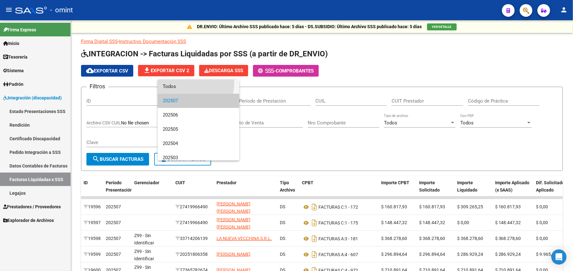
click at [186, 83] on span "Todos" at bounding box center [199, 86] width 72 height 14
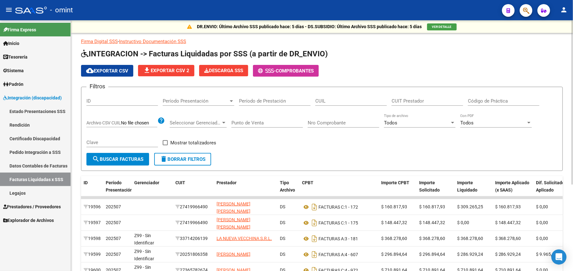
drag, startPoint x: 416, startPoint y: 89, endPoint x: 419, endPoint y: 100, distance: 11.4
click at [419, 100] on form "Filtros ID Período Presentación Período Presentación Período de Prestación CUIL…" at bounding box center [322, 129] width 482 height 84
click at [419, 100] on input "CUIT Prestador" at bounding box center [427, 101] width 72 height 6
paste input "27-30804292-3"
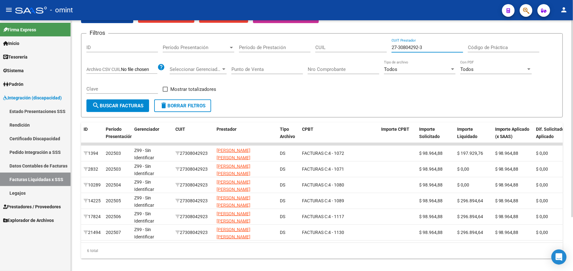
scroll to position [68, 0]
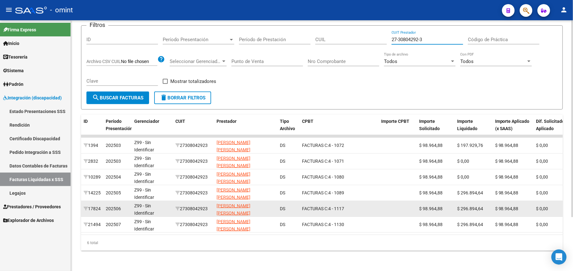
type input "27-30804292-3"
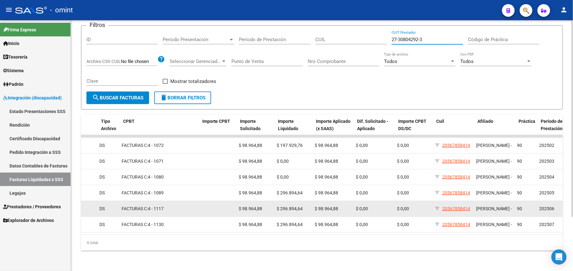
scroll to position [0, 179]
